Goal: Task Accomplishment & Management: Use online tool/utility

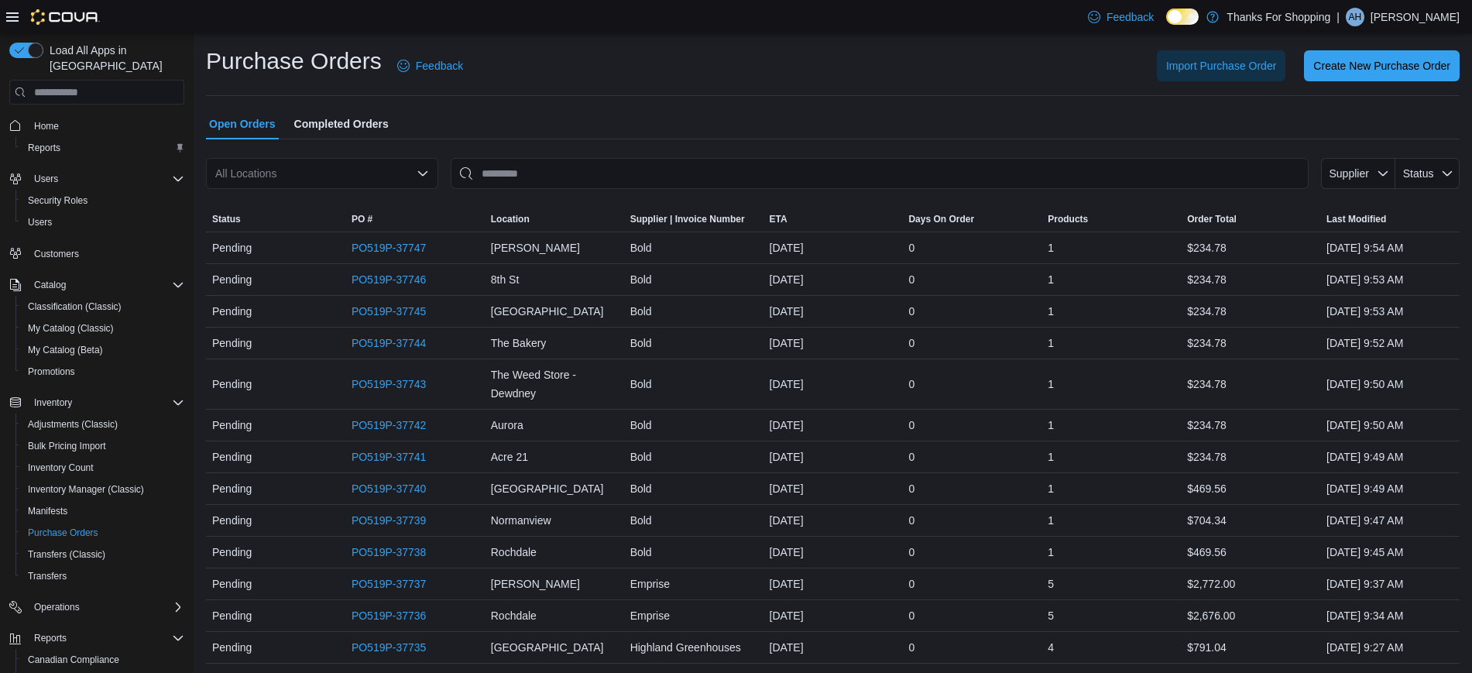
click at [549, 67] on div "Import Purchase Order Create New Purchase Order" at bounding box center [971, 65] width 978 height 31
